Goal: Information Seeking & Learning: Find specific fact

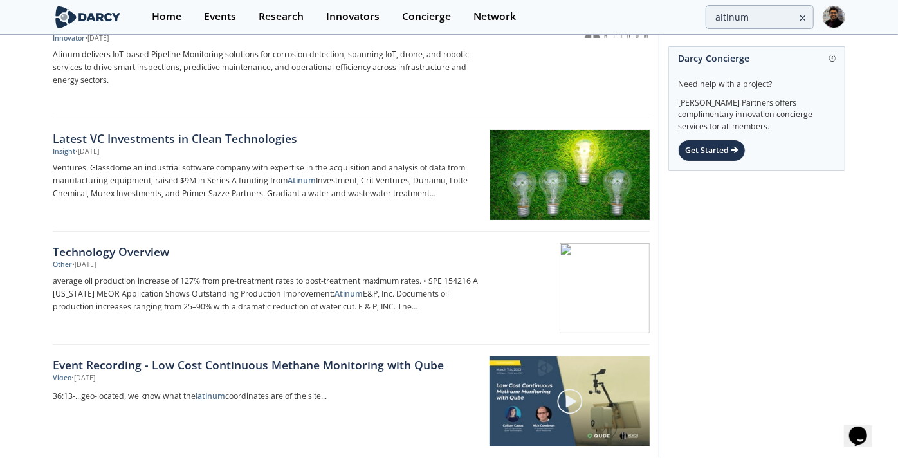
scroll to position [71, 0]
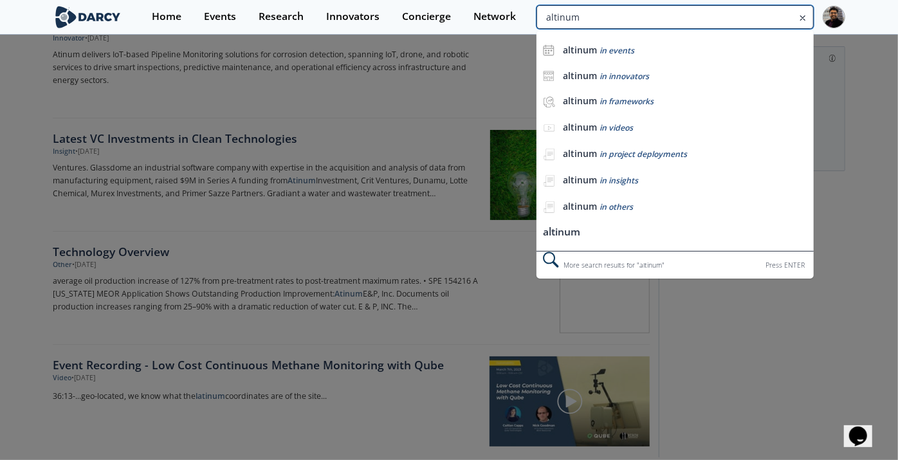
click at [723, 17] on input "altinum" at bounding box center [675, 17] width 277 height 24
paste input "octobotics"
type input "octobotics"
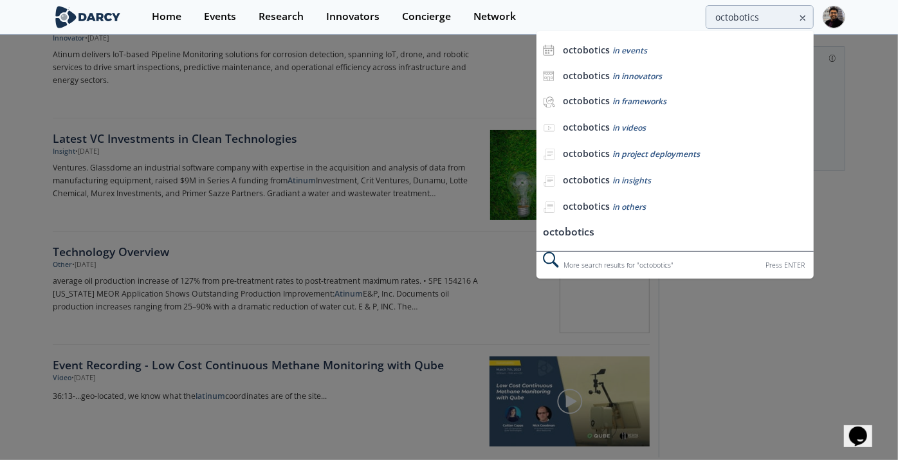
scroll to position [0, 0]
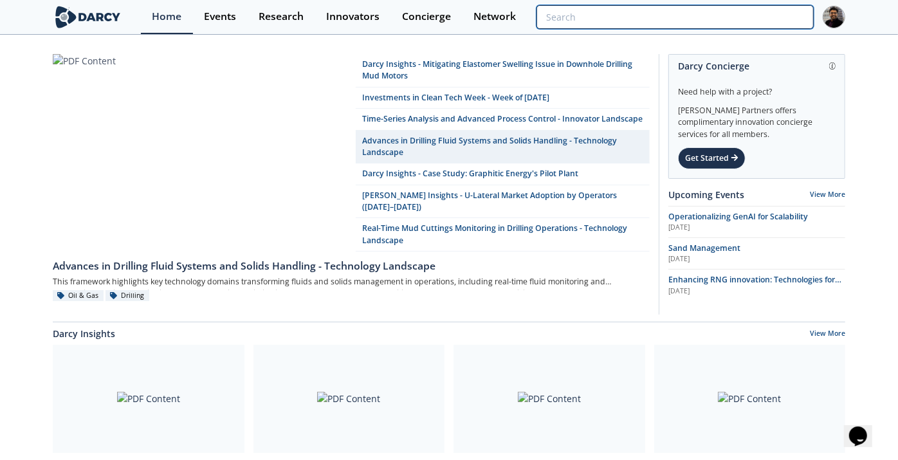
click at [768, 5] on input "search" at bounding box center [675, 17] width 277 height 24
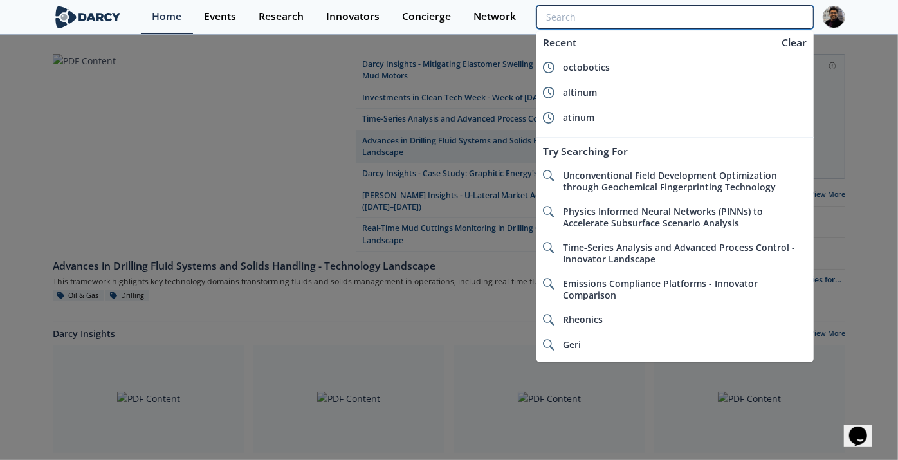
paste input "Predico"
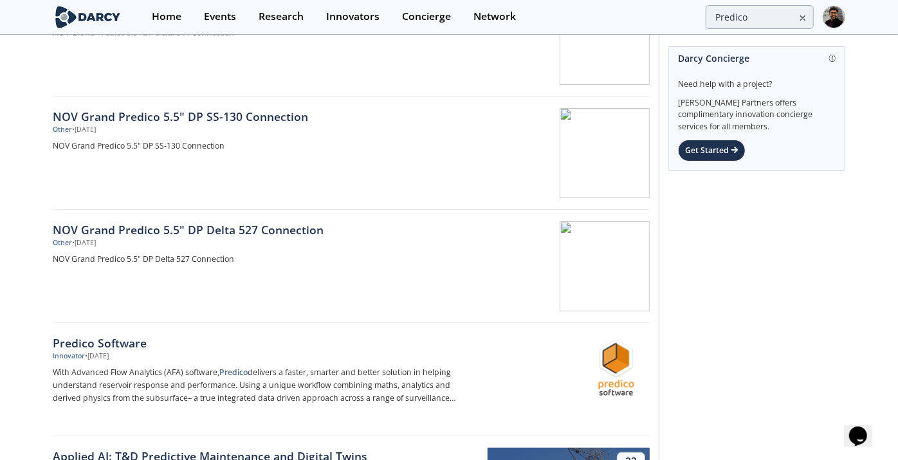
scroll to position [143, 0]
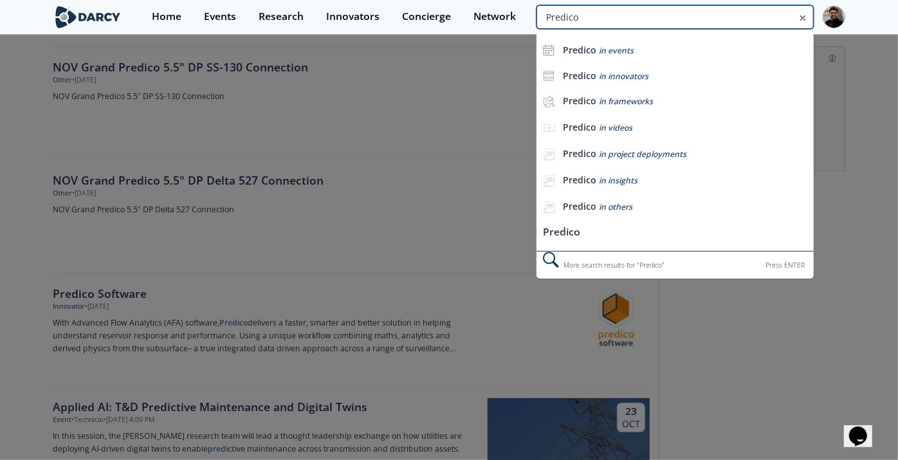
click at [778, 12] on input "Predico" at bounding box center [675, 17] width 277 height 24
click at [779, 12] on input "Predico" at bounding box center [675, 17] width 277 height 24
click at [749, 14] on input "Predico" at bounding box center [675, 17] width 277 height 24
click at [748, 14] on input "Predico" at bounding box center [675, 17] width 277 height 24
paste input "Hydrotell"
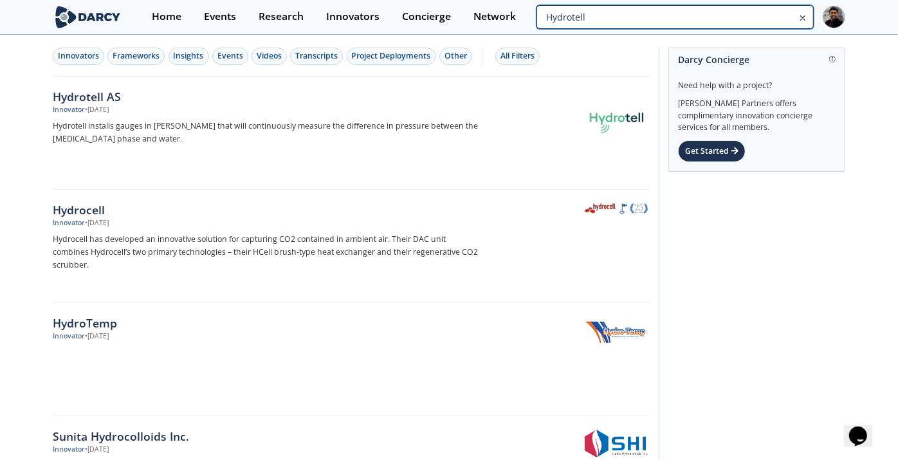
click at [757, 26] on input "Hydrotell" at bounding box center [675, 17] width 277 height 24
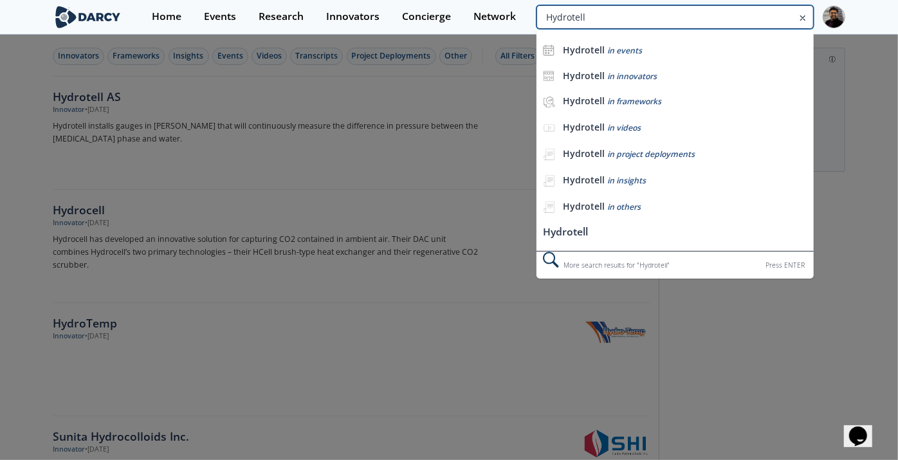
click at [757, 26] on input "Hydrotell" at bounding box center [675, 17] width 277 height 24
paste input "modus"
type input "modus"
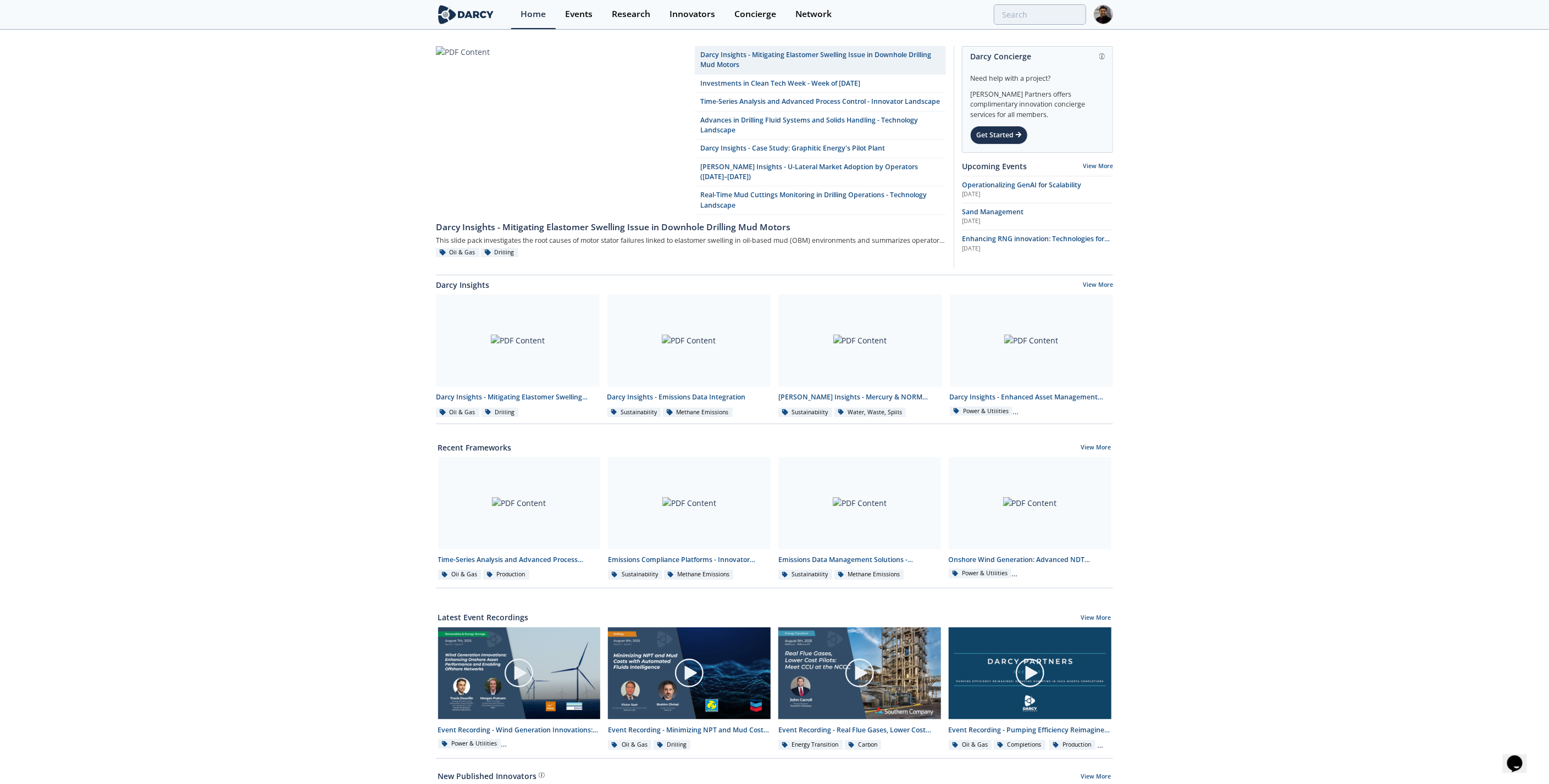
drag, startPoint x: 1038, startPoint y: 26, endPoint x: 1040, endPoint y: 17, distance: 9.2
click at [1038, 25] on div "Home Events Research Innovators Concierge Network" at bounding box center [812, 15] width 602 height 29
click at [1040, 17] on input "search" at bounding box center [967, 15] width 237 height 20
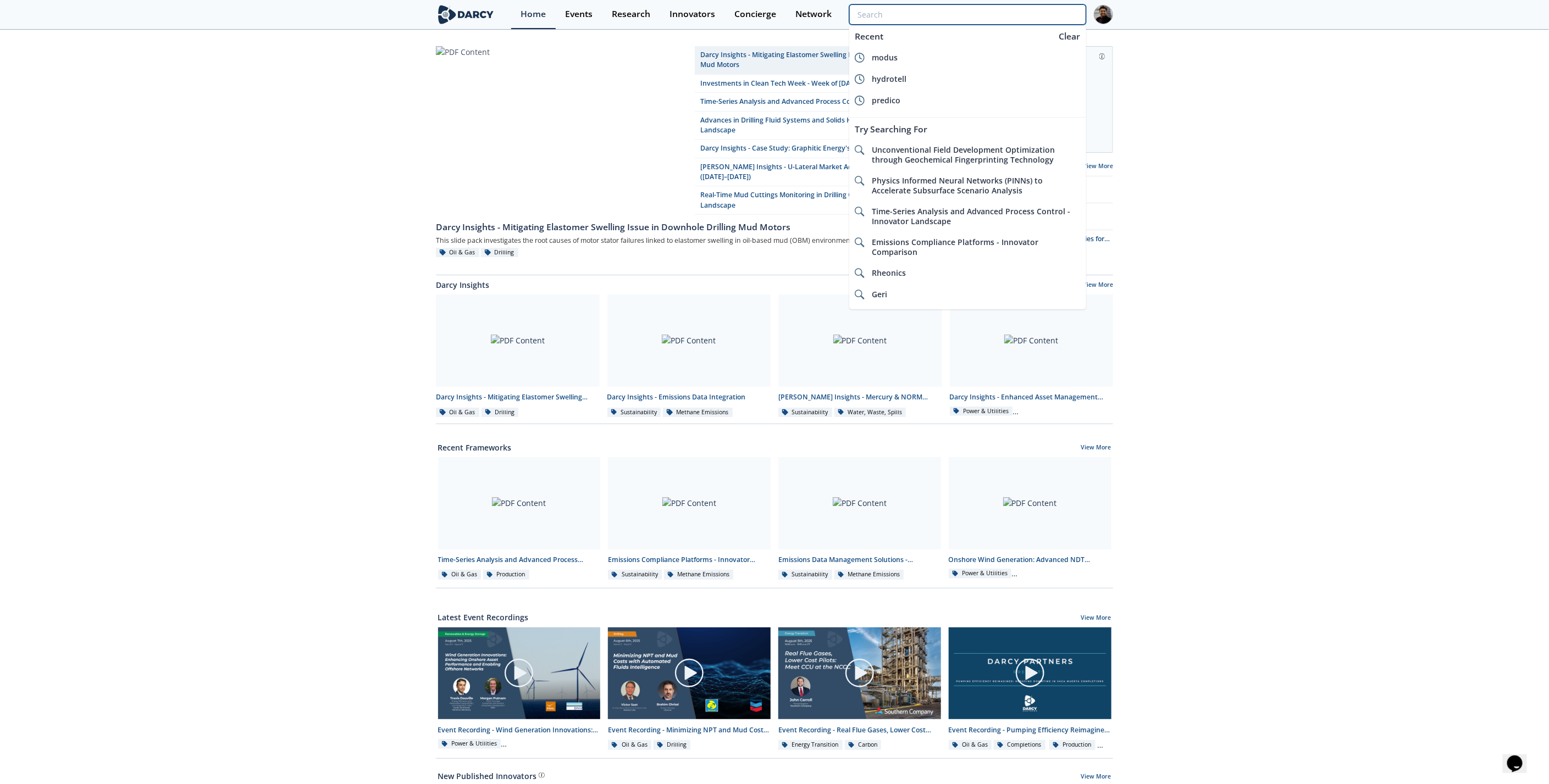
paste input "[URL][DOMAIN_NAME]"
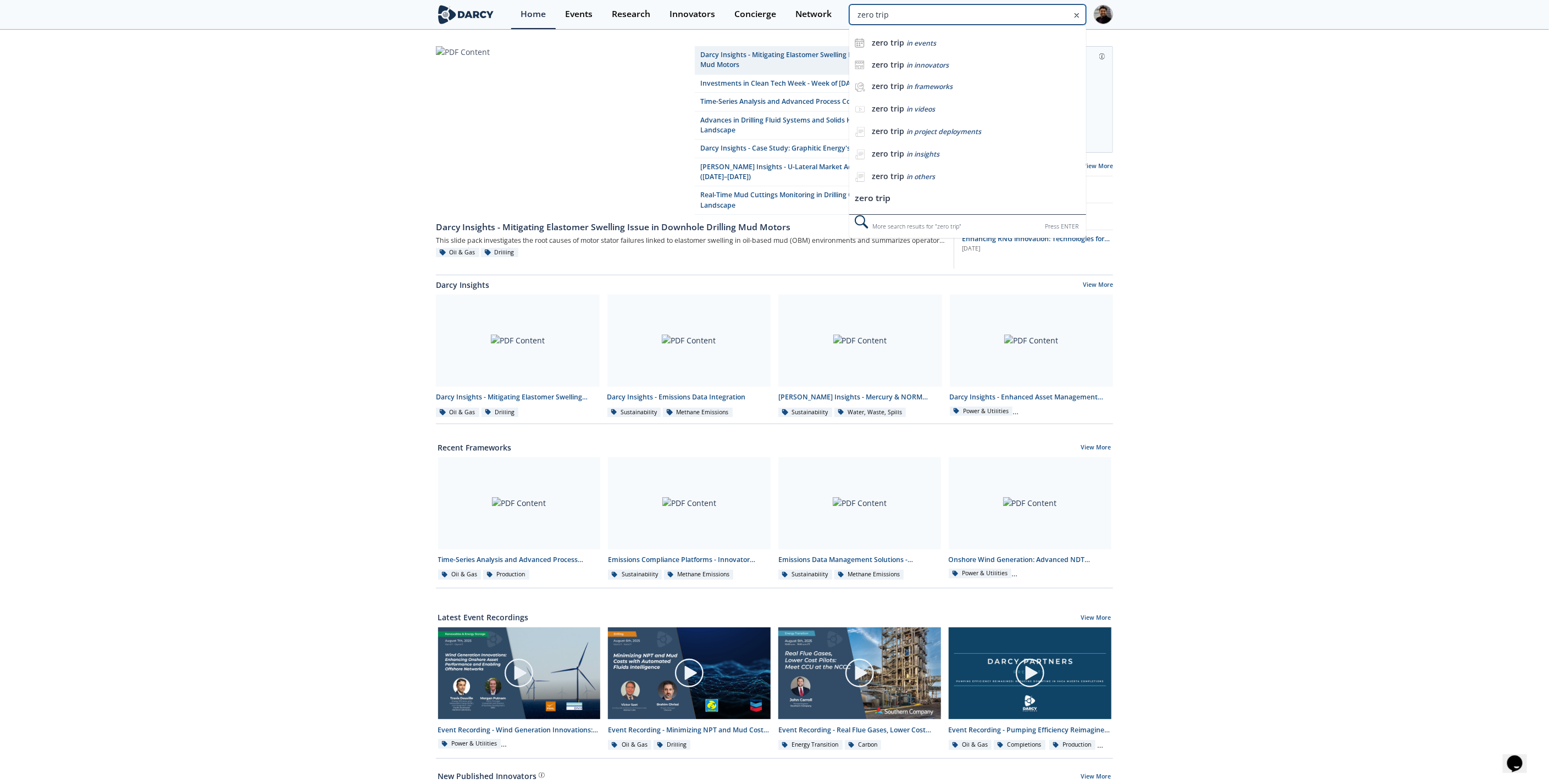
type input "zero trip"
